Goal: Check status

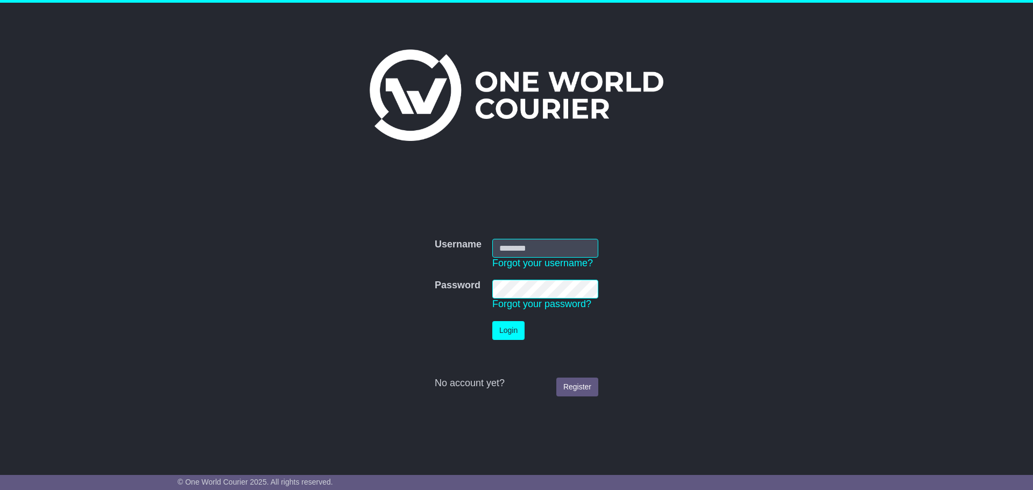
click at [518, 250] on input "Username" at bounding box center [545, 248] width 106 height 19
type input "**********"
click at [499, 330] on button "Login" at bounding box center [508, 330] width 32 height 19
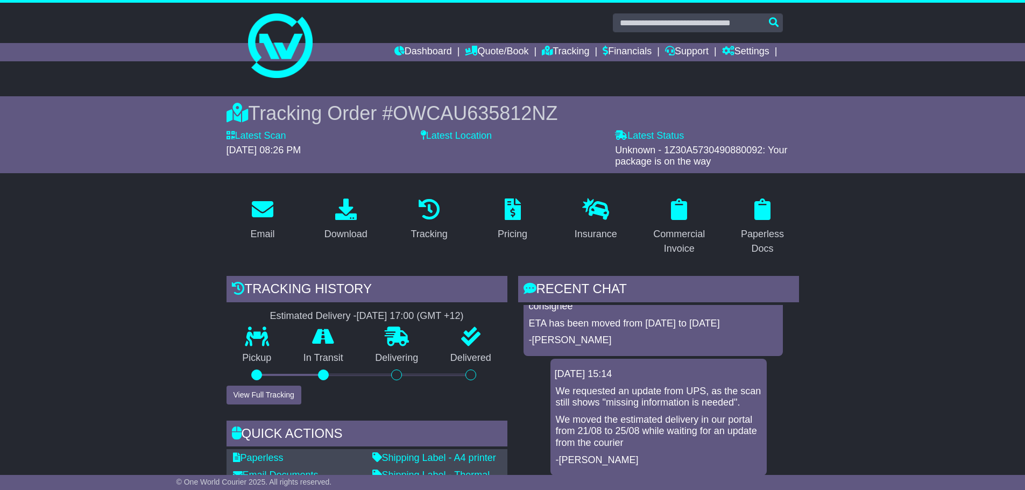
scroll to position [194, 0]
